Goal: Information Seeking & Learning: Learn about a topic

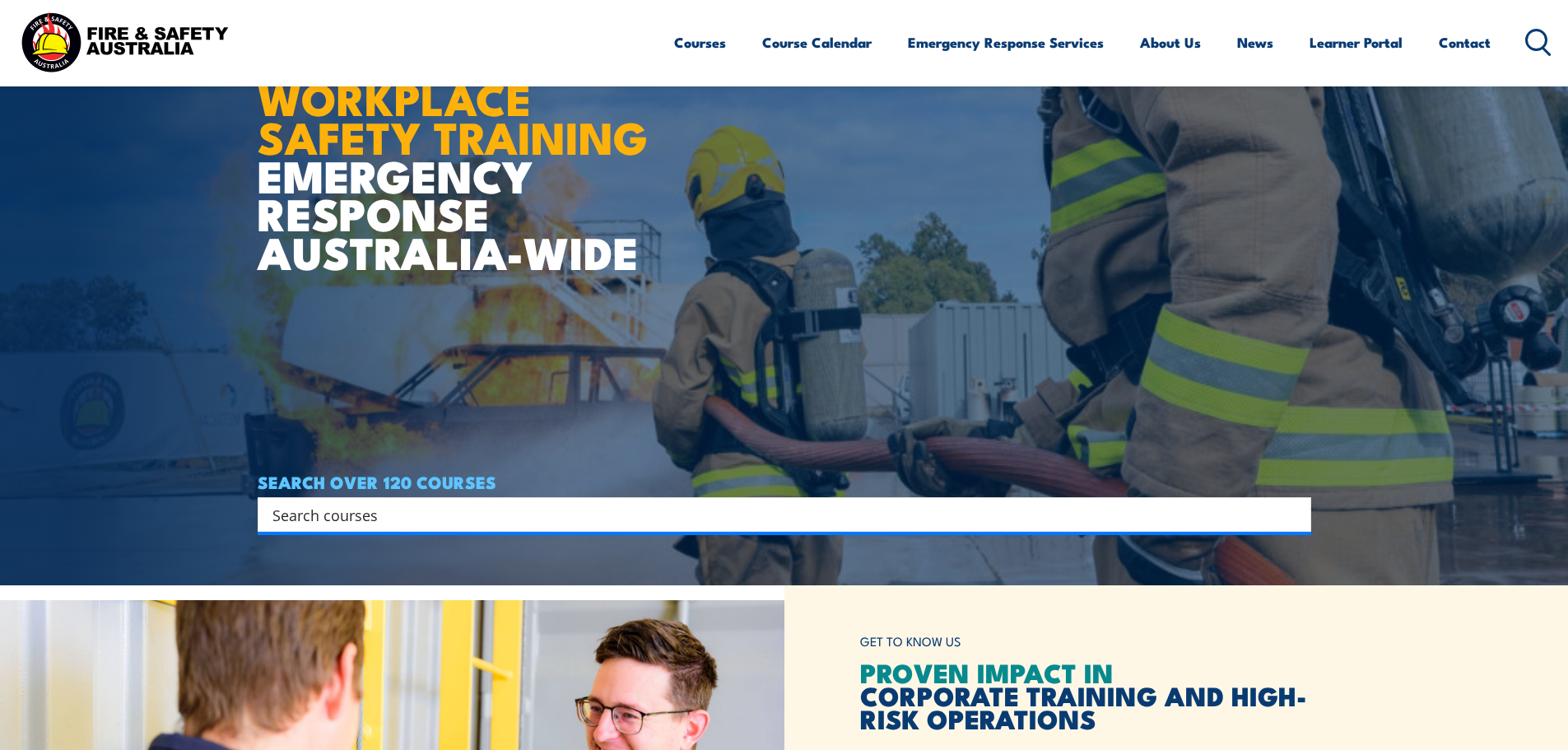
click at [561, 509] on input "Search input" at bounding box center [774, 514] width 1003 height 25
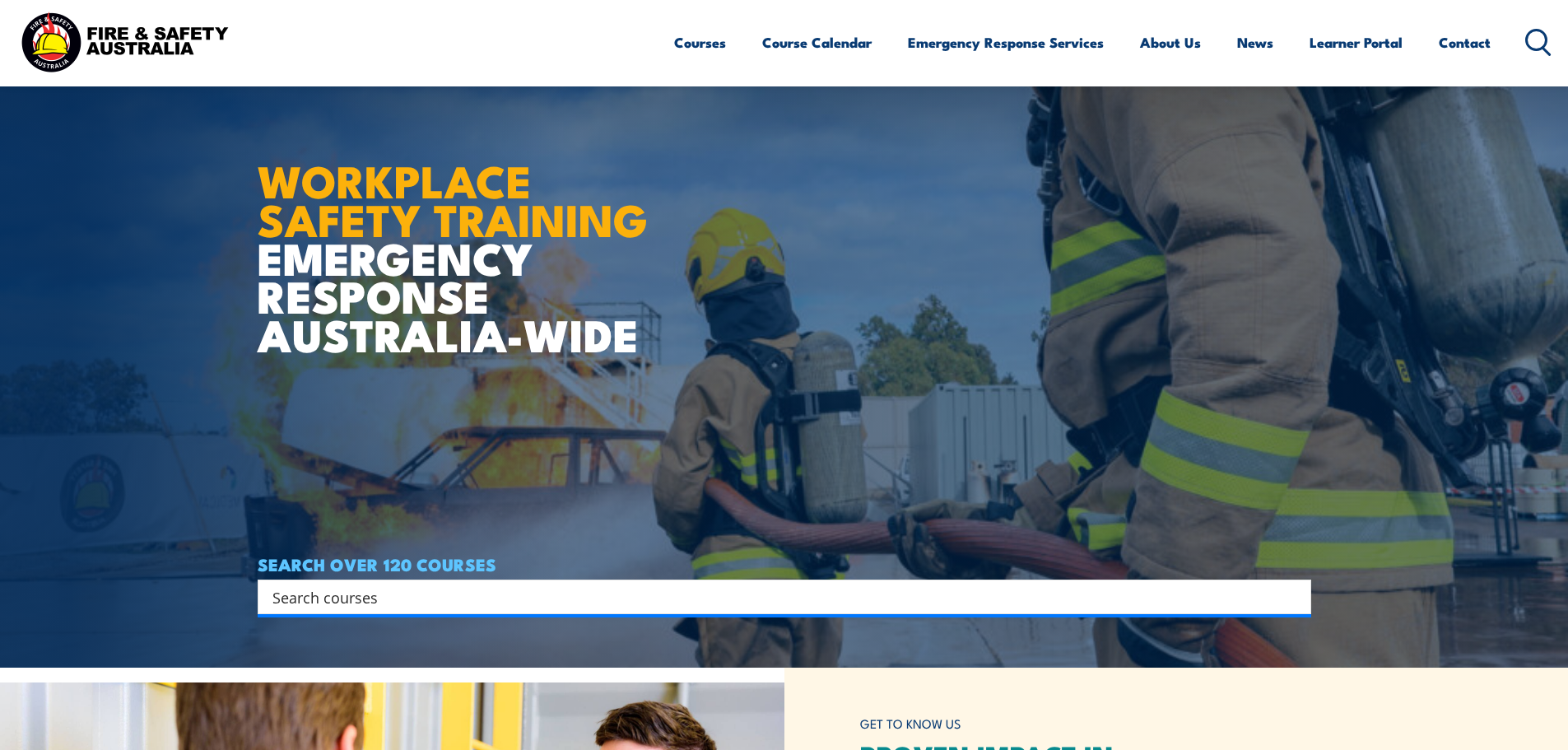
click at [381, 582] on div "Search" at bounding box center [784, 597] width 1053 height 35
click at [376, 596] on input "Search input" at bounding box center [774, 597] width 1003 height 25
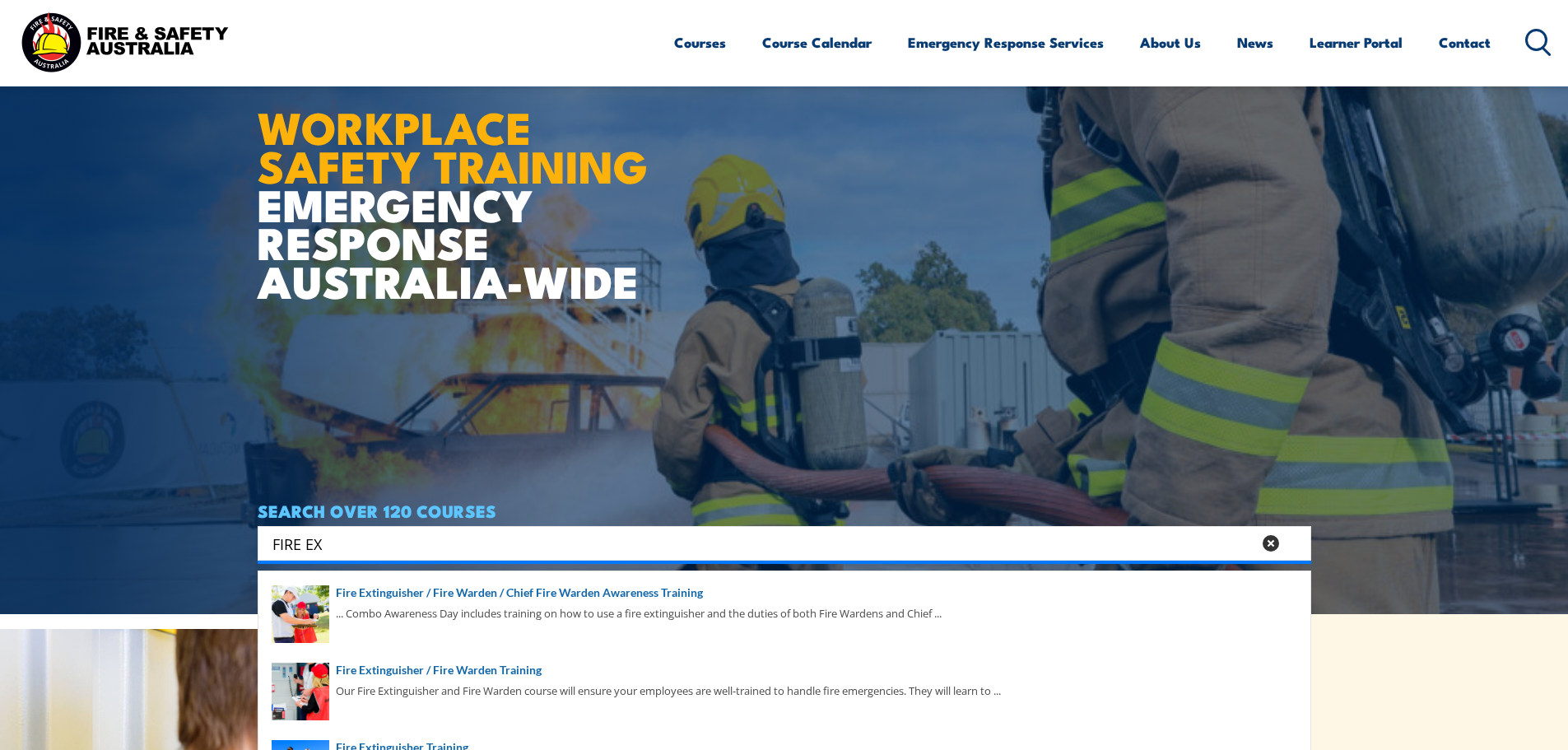
scroll to position [164, 0]
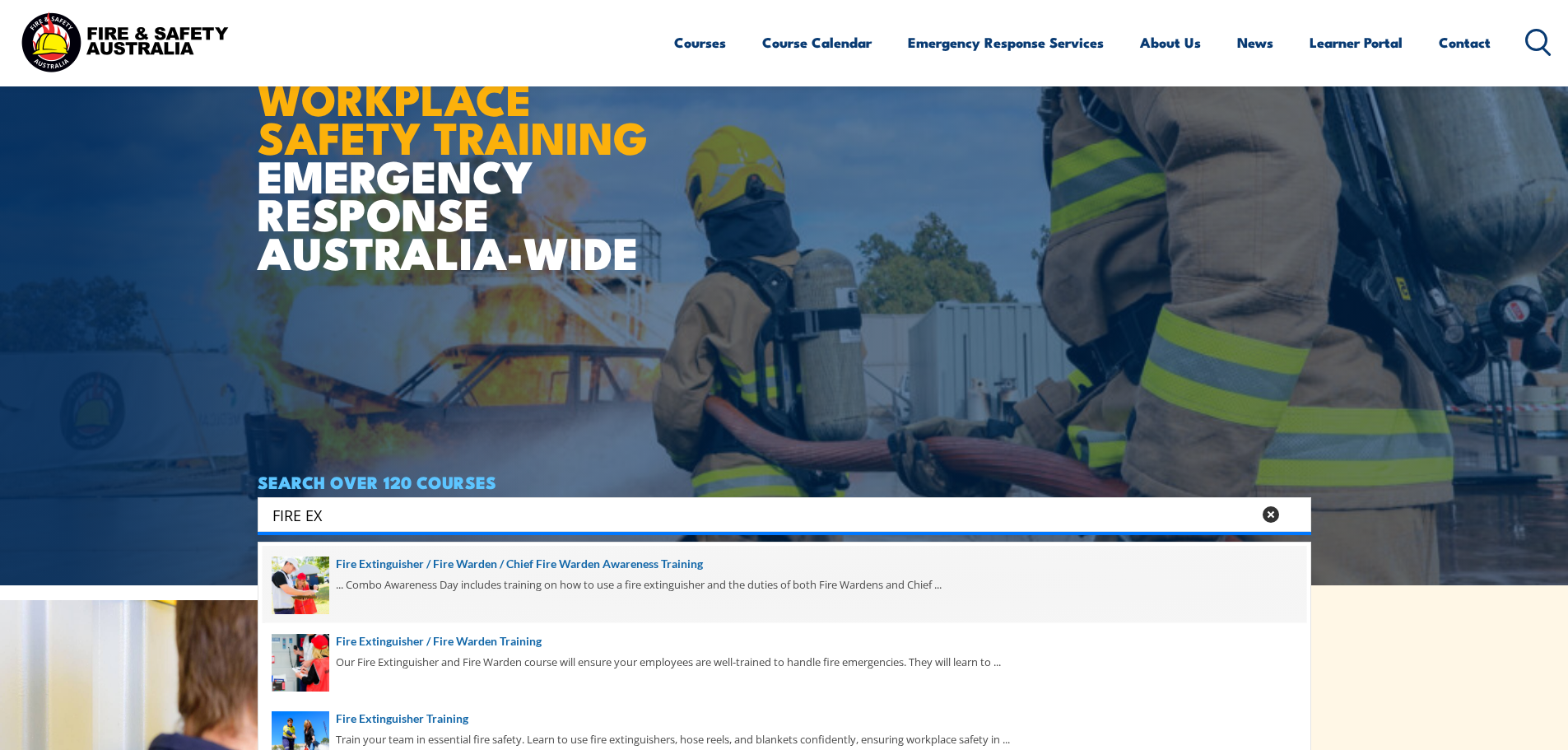
type input "FIRE EX"
click at [396, 596] on span at bounding box center [784, 585] width 1043 height 78
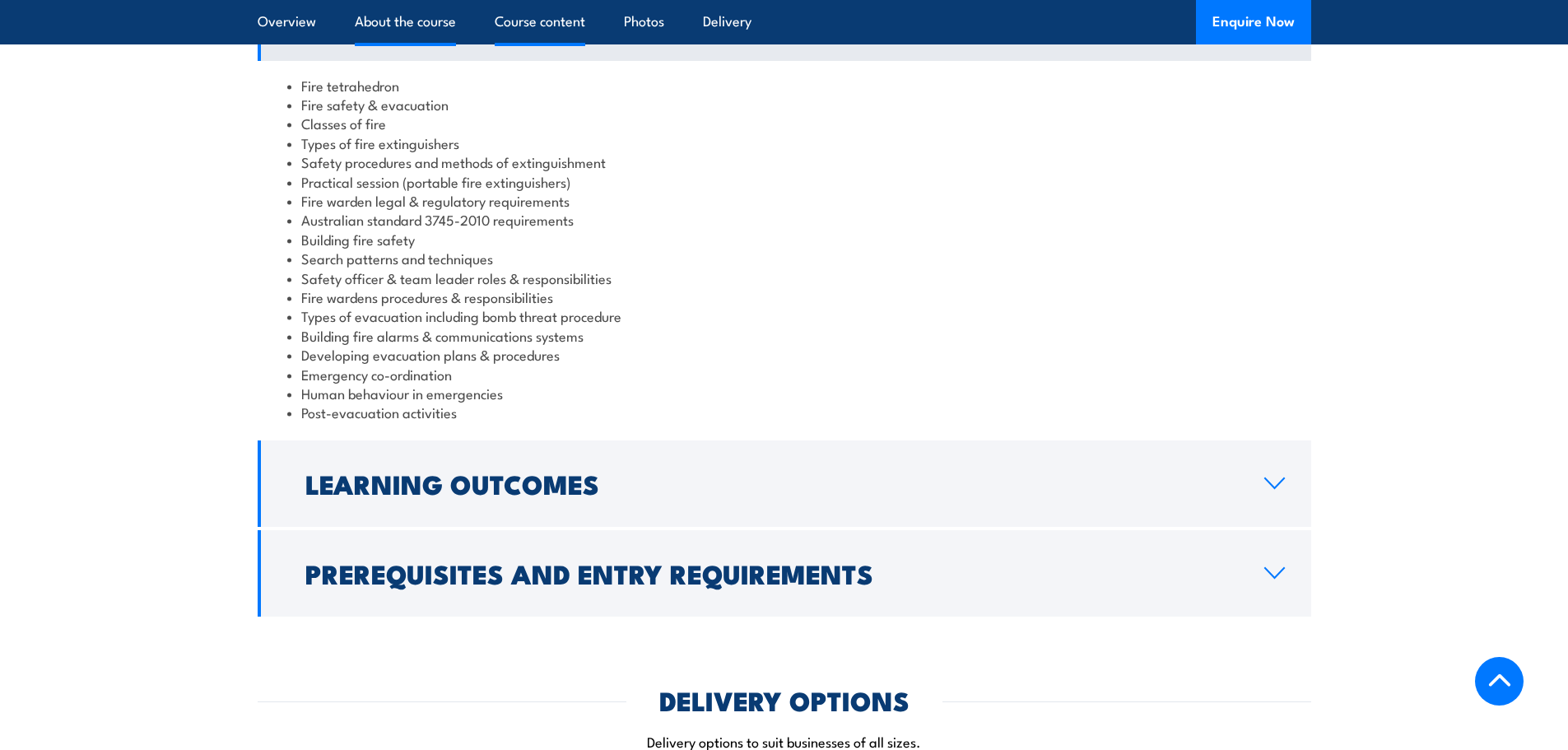
scroll to position [1482, 0]
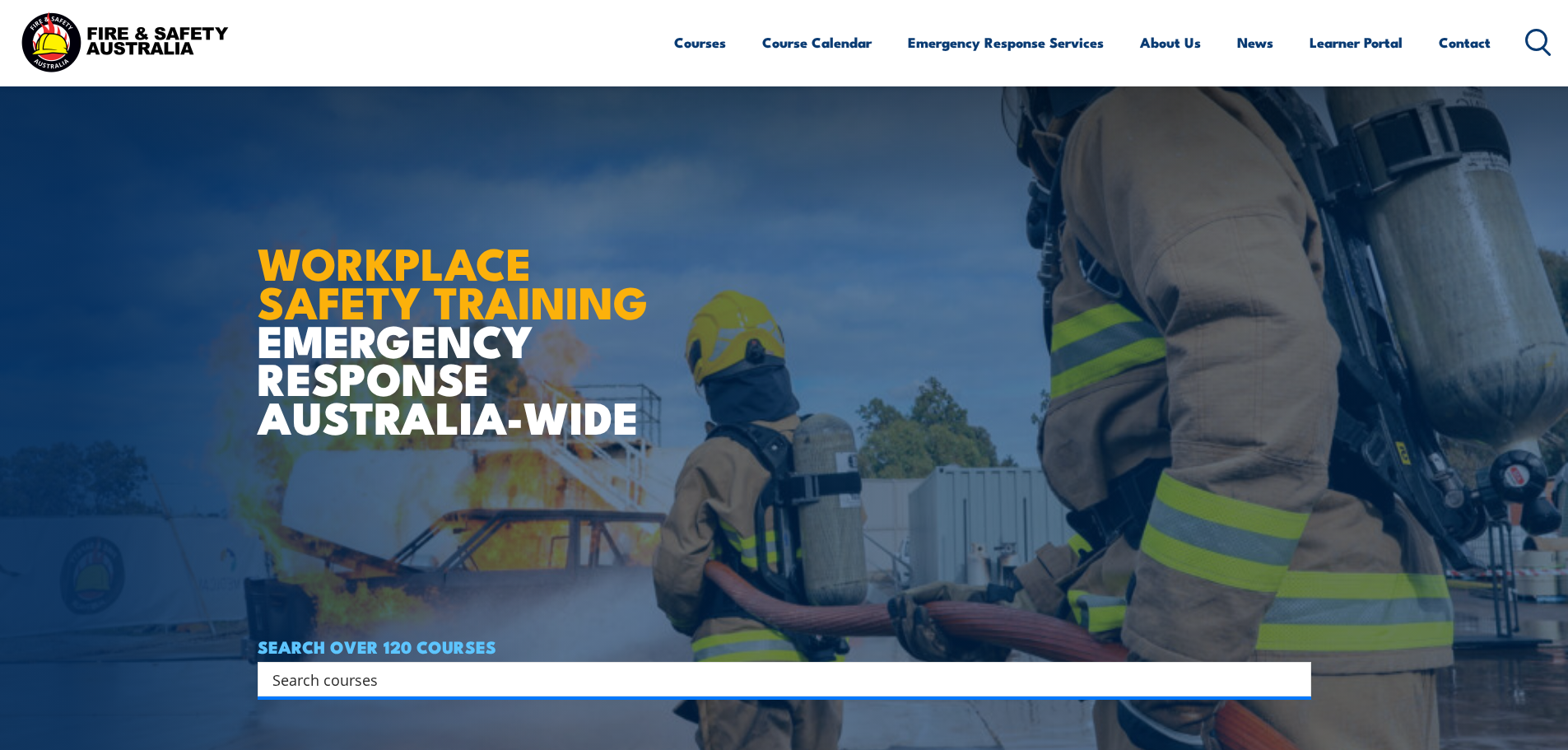
scroll to position [164, 0]
